Goal: Book appointment/travel/reservation

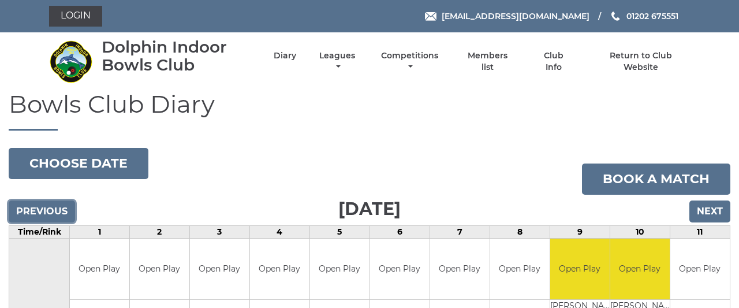
click at [53, 211] on input "Previous" at bounding box center [42, 211] width 66 height 22
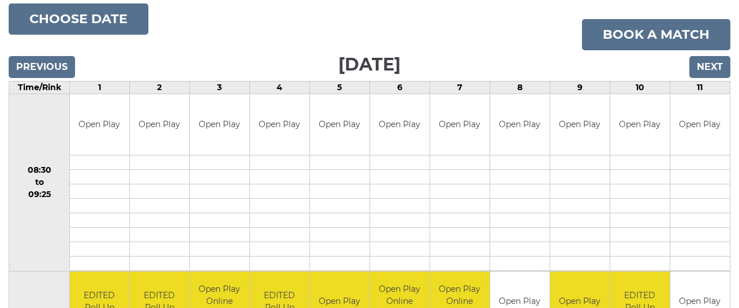
scroll to position [141, 0]
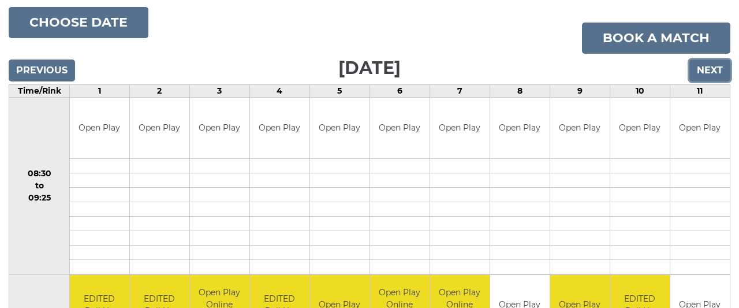
click at [705, 64] on input "Next" at bounding box center [709, 70] width 41 height 22
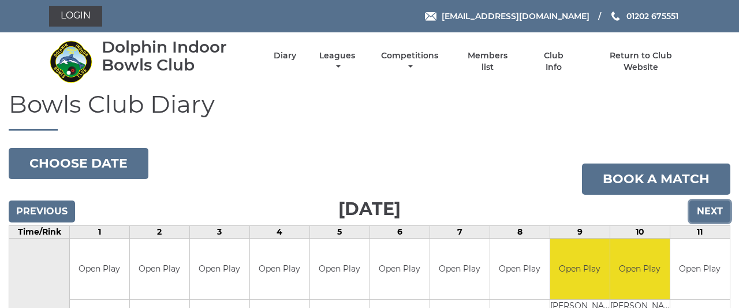
click at [717, 205] on input "Next" at bounding box center [709, 211] width 41 height 22
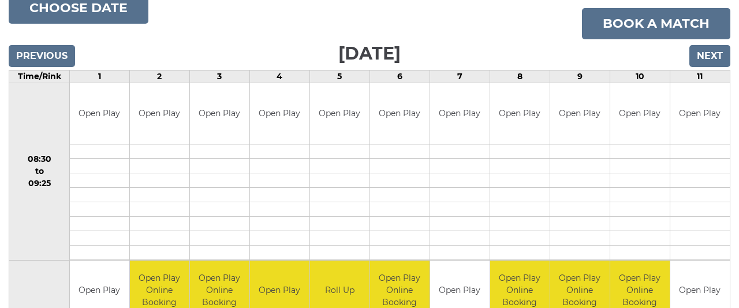
scroll to position [125, 0]
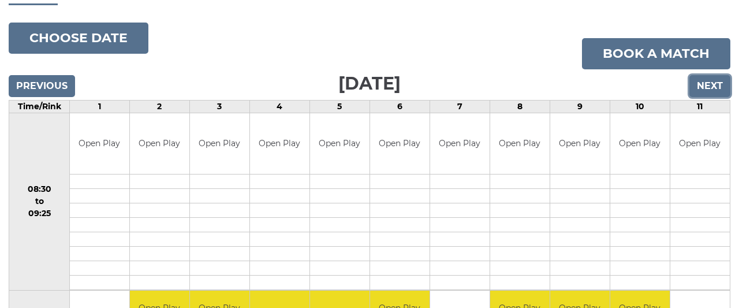
click at [706, 83] on input "Next" at bounding box center [709, 86] width 41 height 22
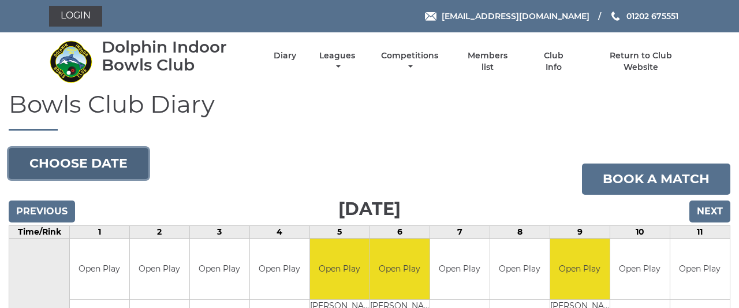
click at [132, 163] on button "Choose date" at bounding box center [79, 163] width 140 height 31
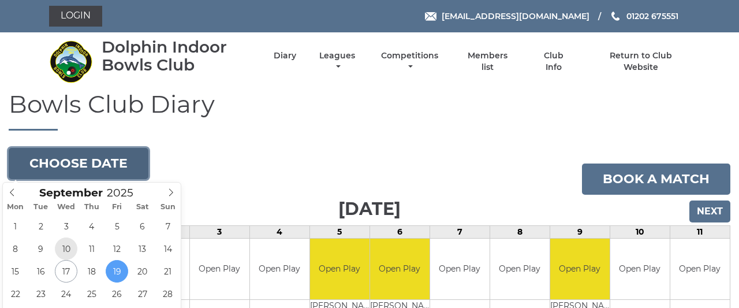
type input "2025-09-10"
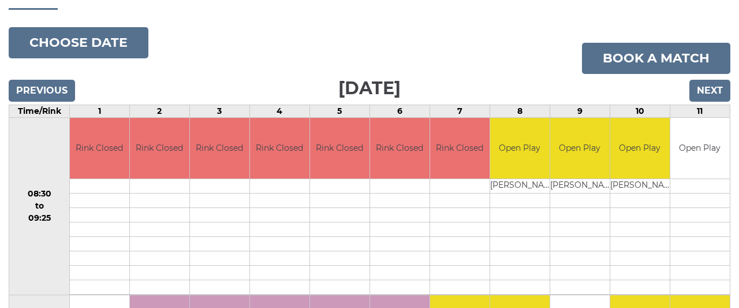
scroll to position [54, 0]
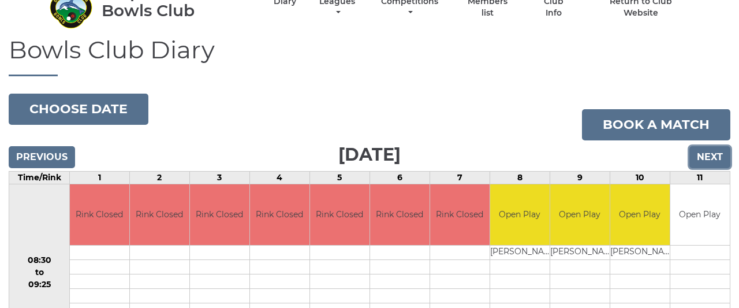
click at [715, 149] on input "Next" at bounding box center [709, 157] width 41 height 22
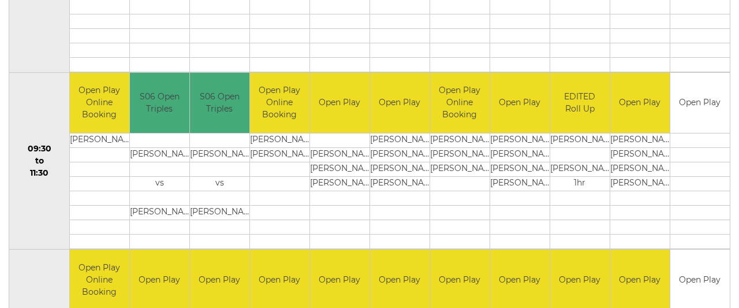
scroll to position [55, 0]
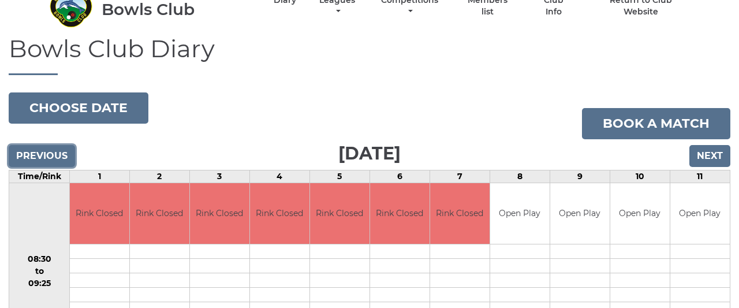
click at [56, 155] on input "Previous" at bounding box center [42, 156] width 66 height 22
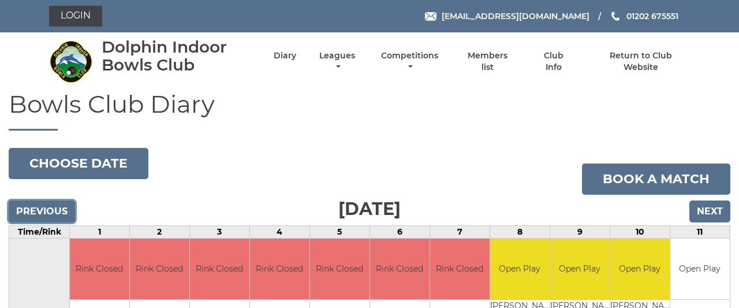
click at [56, 214] on input "Previous" at bounding box center [42, 211] width 66 height 22
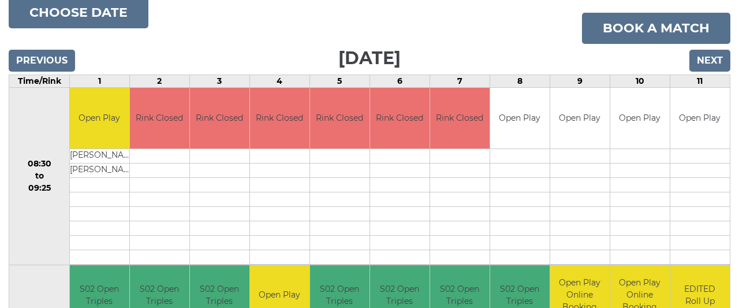
scroll to position [89, 0]
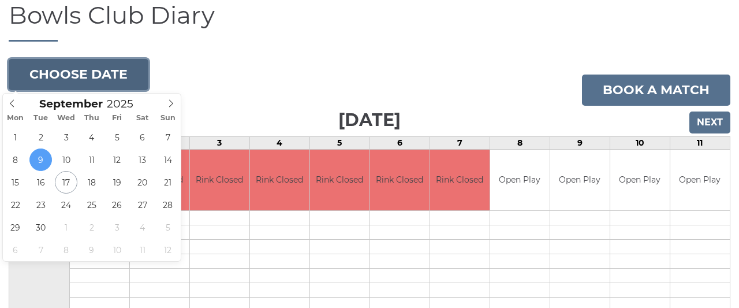
click at [116, 78] on button "Choose date" at bounding box center [79, 74] width 140 height 31
type input "[DATE]"
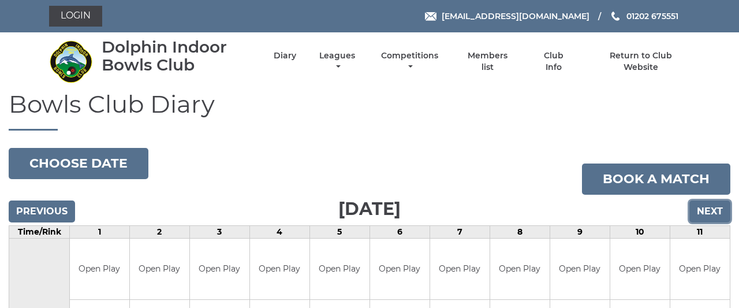
click at [712, 208] on input "Next" at bounding box center [709, 211] width 41 height 22
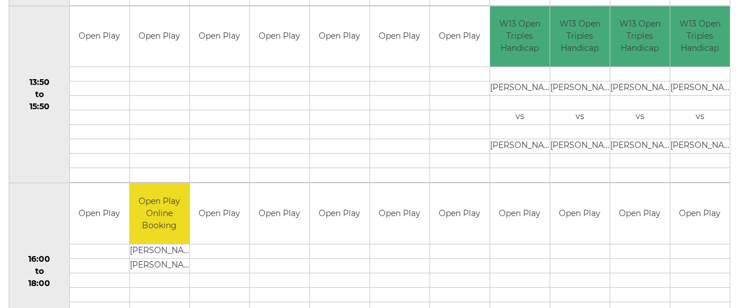
scroll to position [775, 0]
